Goal: Check status: Check status

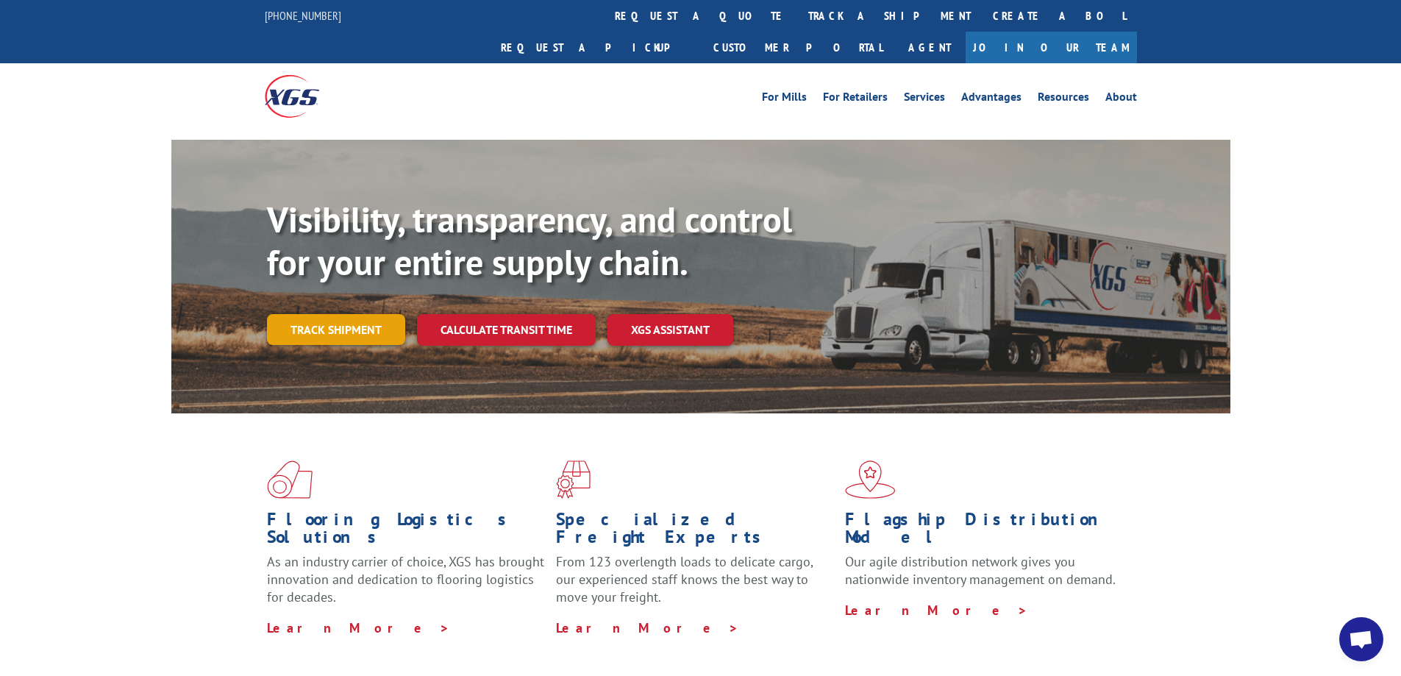
click at [357, 314] on link "Track shipment" at bounding box center [336, 329] width 138 height 31
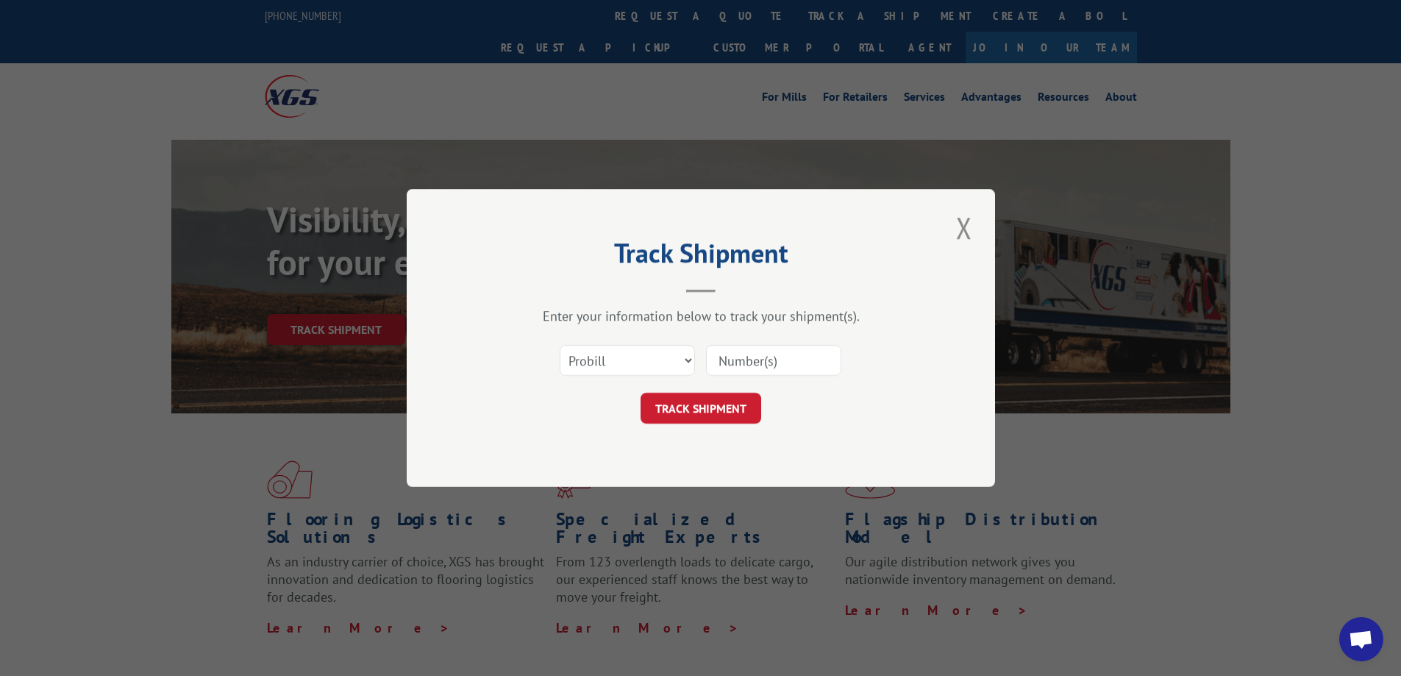
click at [739, 357] on input at bounding box center [773, 360] width 135 height 31
paste input "17401373"
type input "17401373"
click at [696, 411] on button "TRACK SHIPMENT" at bounding box center [700, 408] width 121 height 31
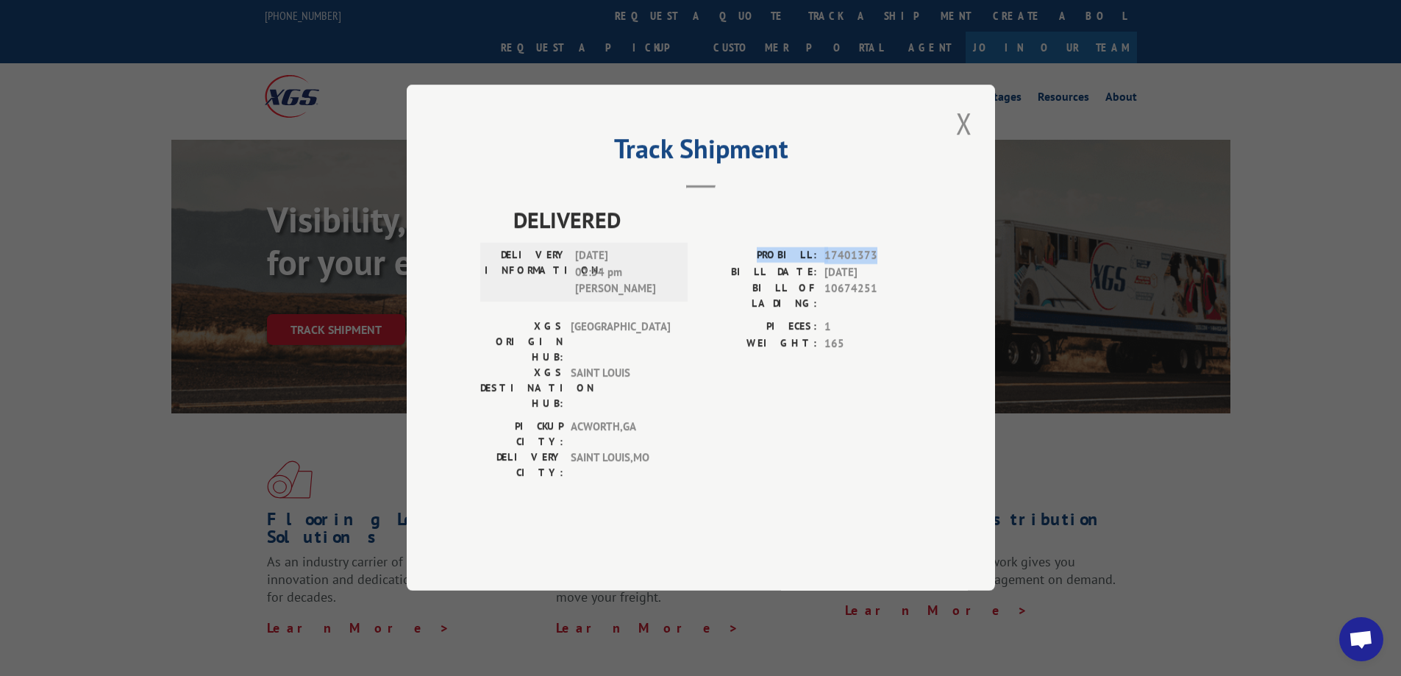
drag, startPoint x: 778, startPoint y: 298, endPoint x: 885, endPoint y: 293, distance: 107.4
click at [885, 265] on div "PROBILL: 17401373" at bounding box center [811, 256] width 221 height 17
copy div "PROBILL: 17401373"
